Goal: Task Accomplishment & Management: Complete application form

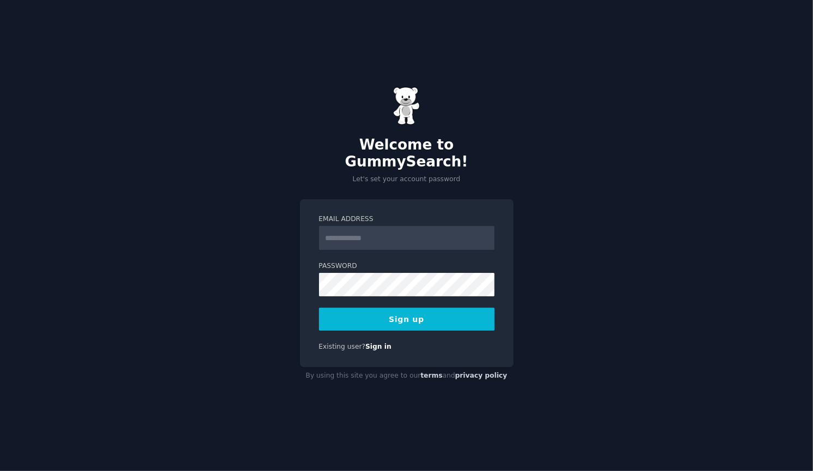
click at [343, 226] on input "Email Address" at bounding box center [407, 238] width 176 height 24
type input "**********"
click at [410, 314] on button "Sign up" at bounding box center [407, 319] width 176 height 23
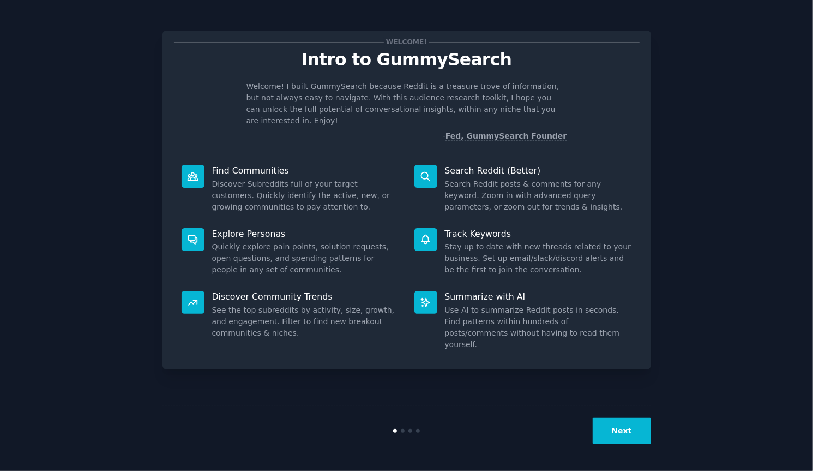
click at [642, 434] on button "Next" at bounding box center [622, 430] width 58 height 27
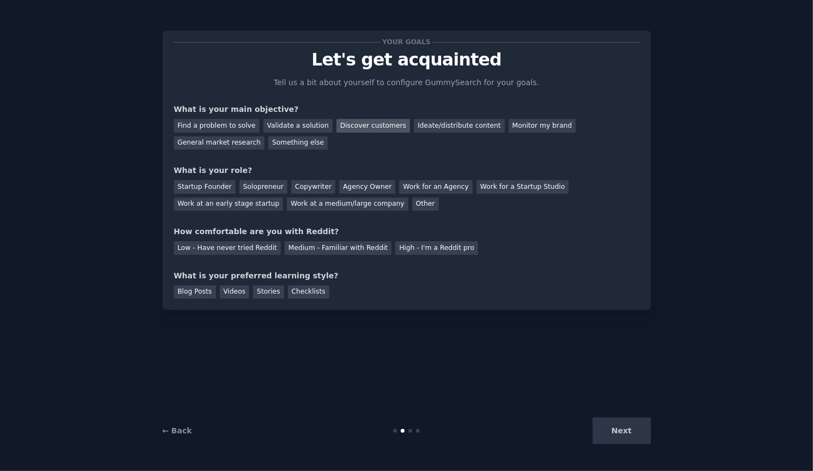
click at [360, 125] on div "Discover customers" at bounding box center [373, 126] width 74 height 14
click at [265, 136] on div "General market research" at bounding box center [219, 143] width 91 height 14
click at [200, 185] on div "Startup Founder" at bounding box center [205, 187] width 62 height 14
click at [334, 250] on div "Medium - Familiar with Reddit" at bounding box center [338, 248] width 107 height 14
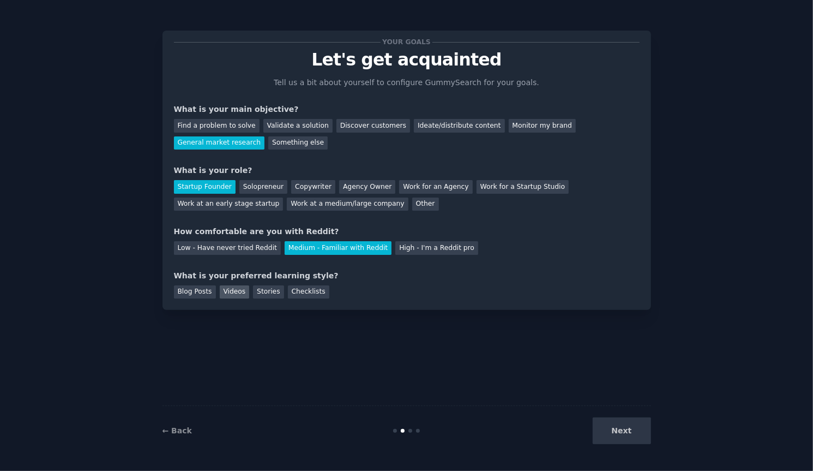
click at [233, 288] on div "Videos" at bounding box center [235, 292] width 30 height 14
click at [296, 291] on div "Checklists" at bounding box center [308, 292] width 41 height 14
click at [636, 430] on button "Next" at bounding box center [622, 430] width 58 height 27
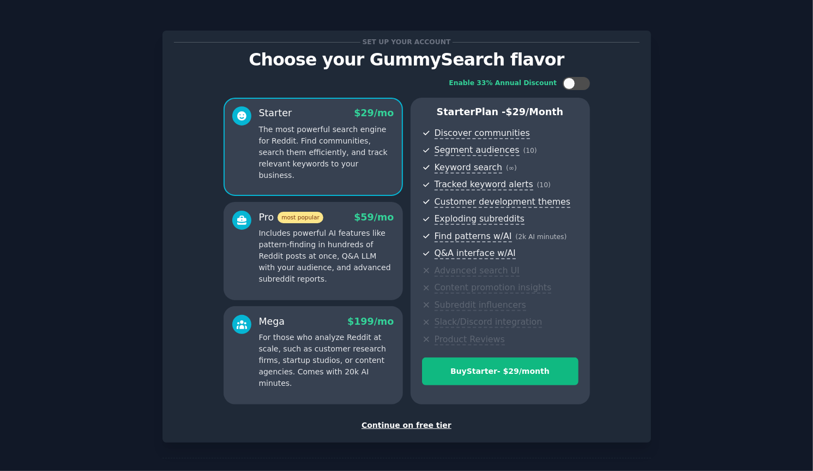
click at [392, 425] on div "Continue on free tier" at bounding box center [407, 424] width 466 height 11
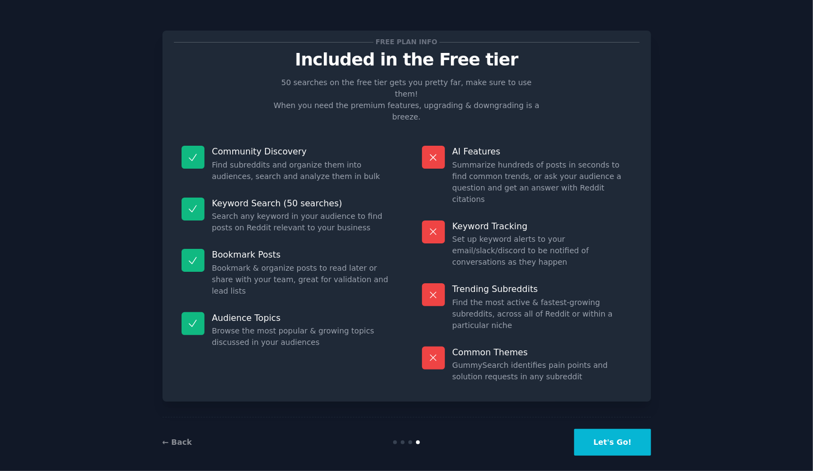
click at [621, 434] on button "Let's Go!" at bounding box center [612, 442] width 76 height 27
